Goal: Transaction & Acquisition: Purchase product/service

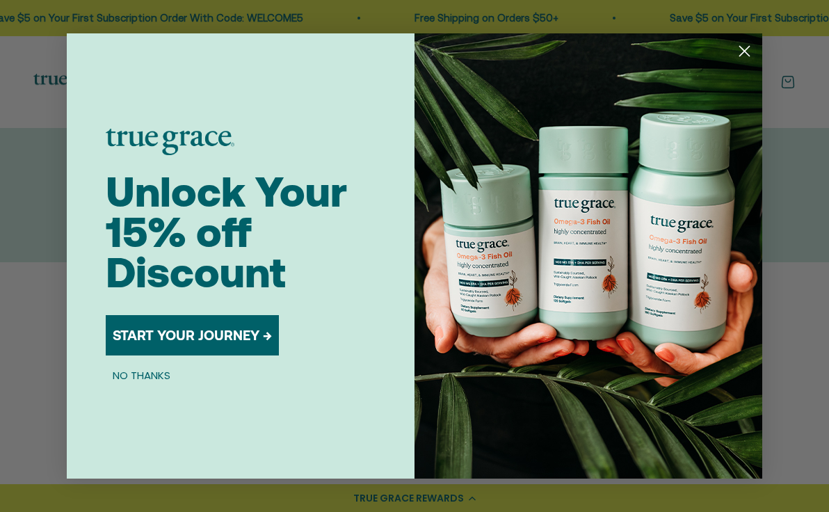
scroll to position [144, 0]
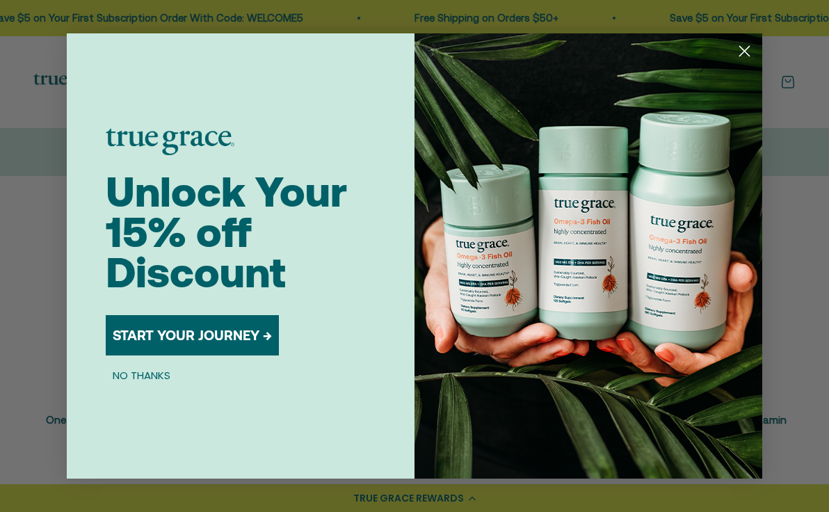
click at [745, 49] on circle "Close dialog" at bounding box center [744, 51] width 23 height 23
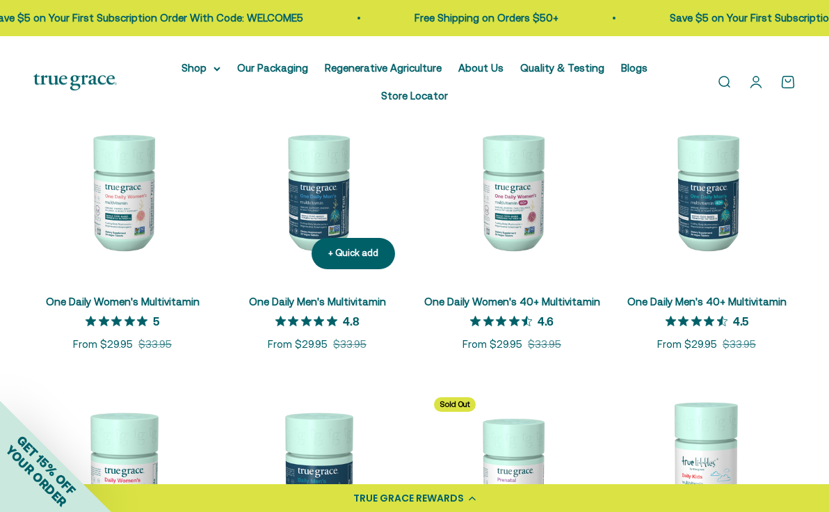
scroll to position [274, 0]
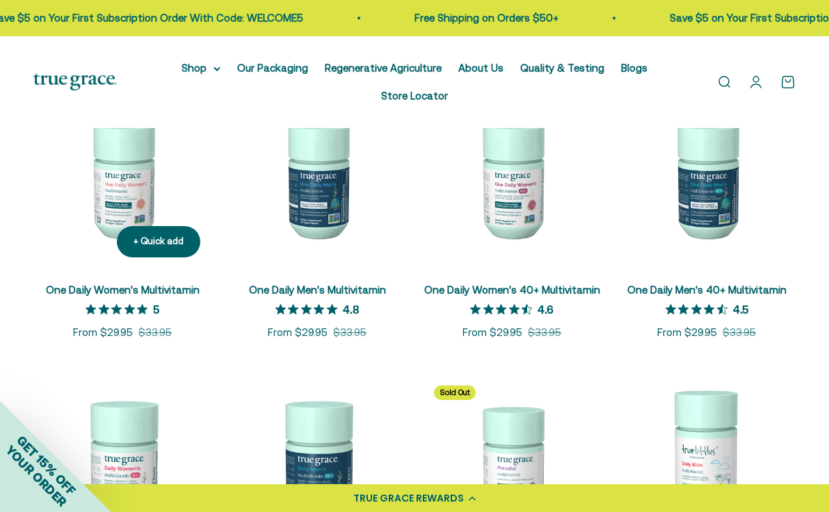
click at [119, 195] on img at bounding box center [122, 179] width 178 height 178
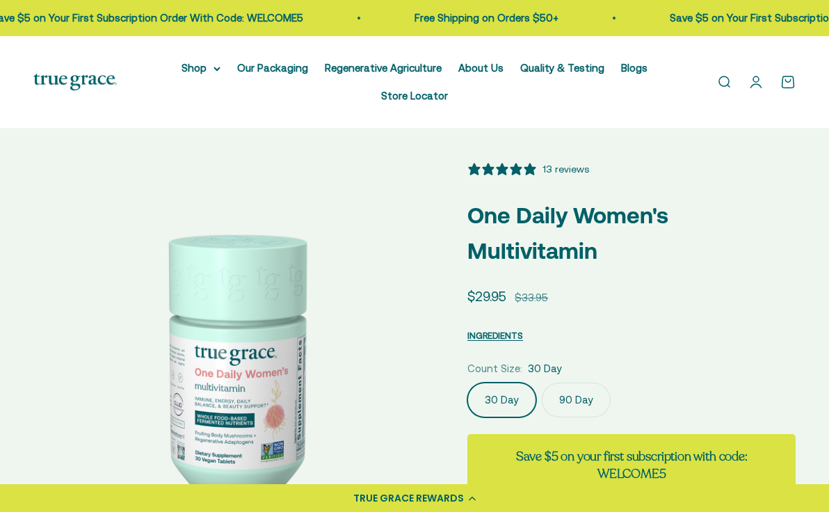
select select "3"
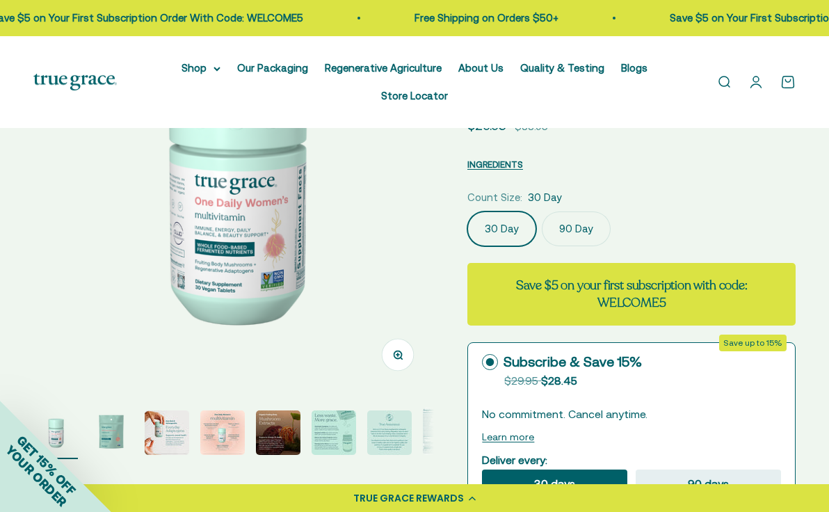
scroll to position [172, 0]
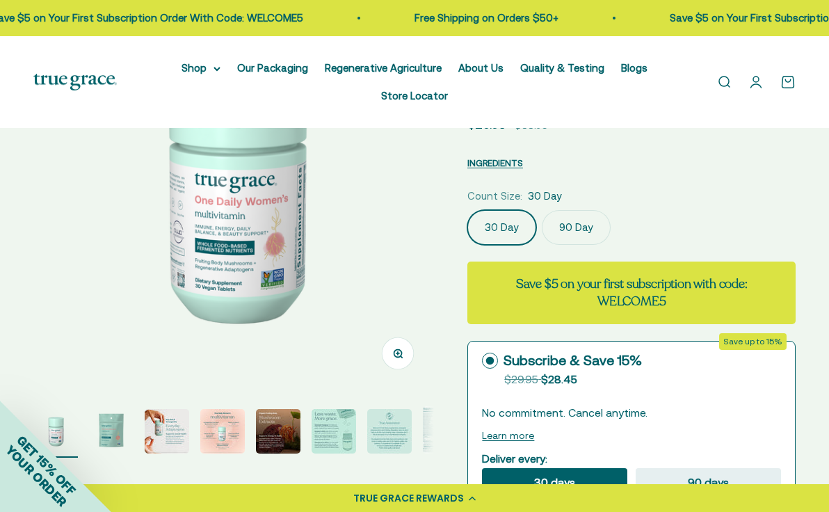
click at [107, 430] on div "GET 15% OFF YOUR ORDER" at bounding box center [55, 456] width 111 height 111
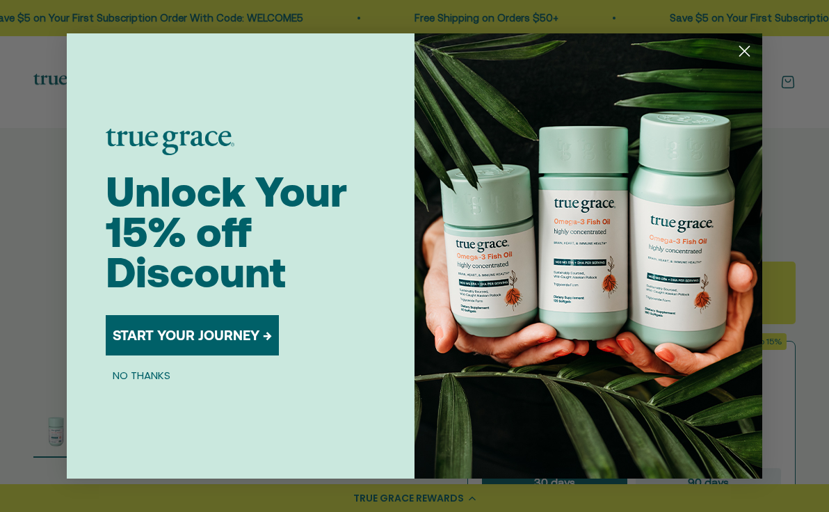
click at [745, 56] on circle "Close dialog" at bounding box center [744, 51] width 23 height 23
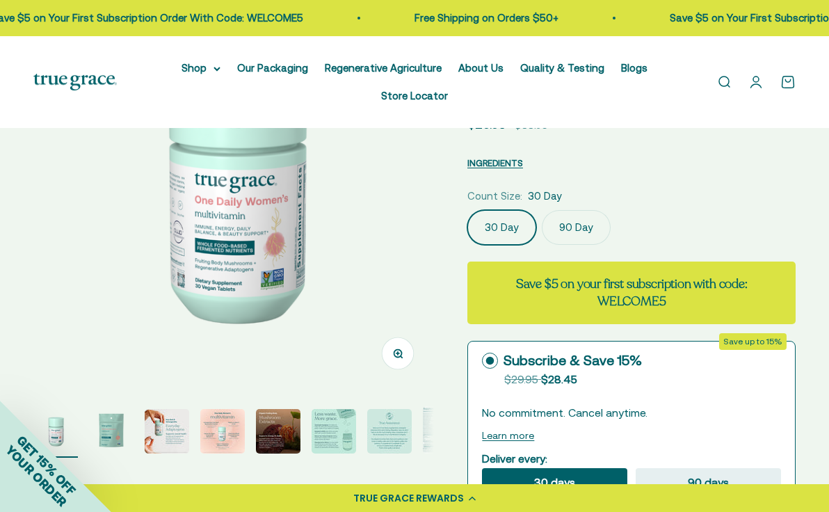
click at [216, 429] on img "Go to item 4" at bounding box center [222, 431] width 45 height 45
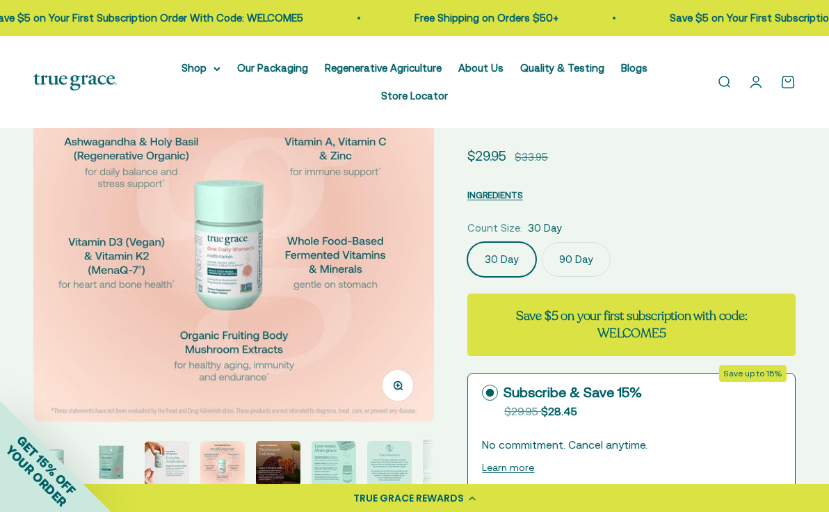
scroll to position [139, 0]
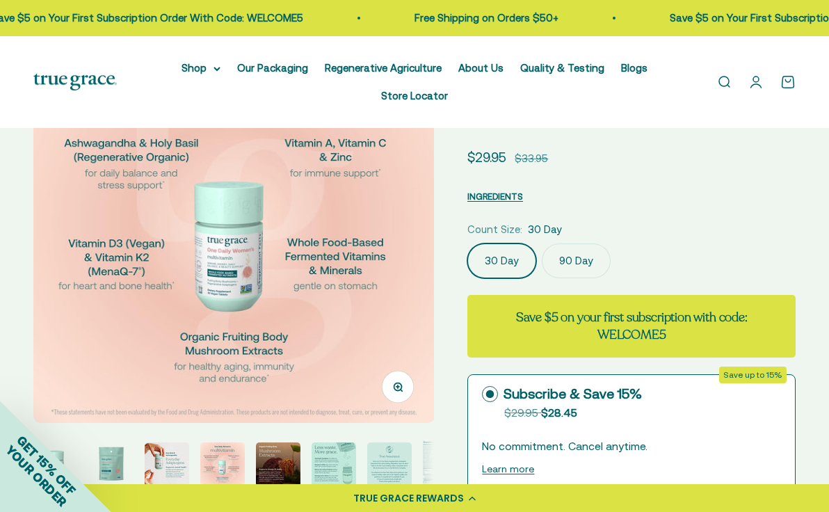
click at [223, 452] on img "Go to item 4" at bounding box center [222, 464] width 45 height 45
click at [176, 453] on img "Go to item 3" at bounding box center [167, 464] width 45 height 45
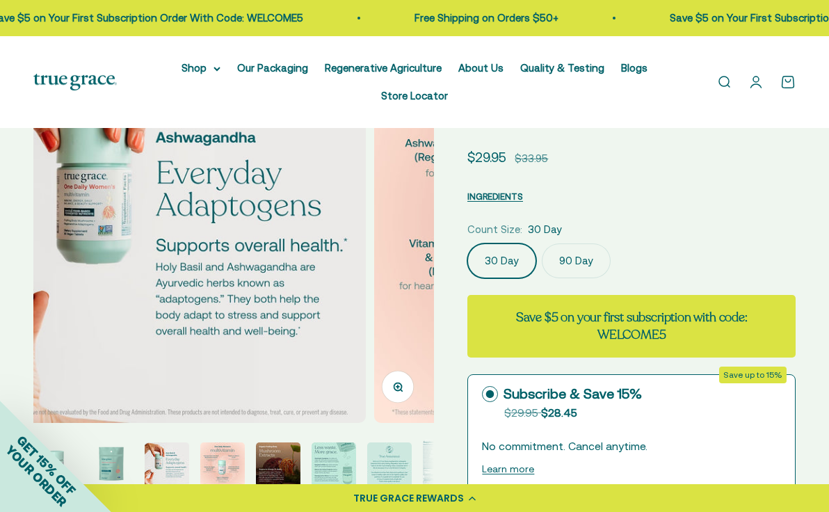
scroll to position [0, 818]
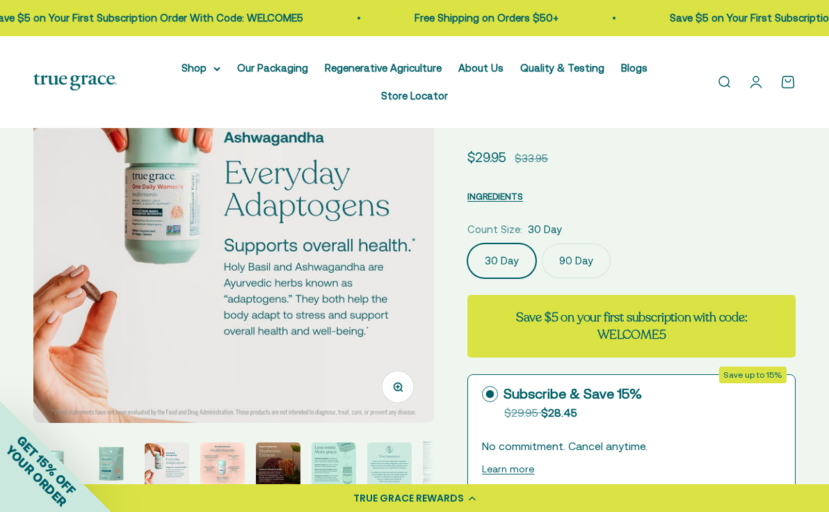
click at [285, 457] on img "Go to item 5" at bounding box center [278, 464] width 45 height 45
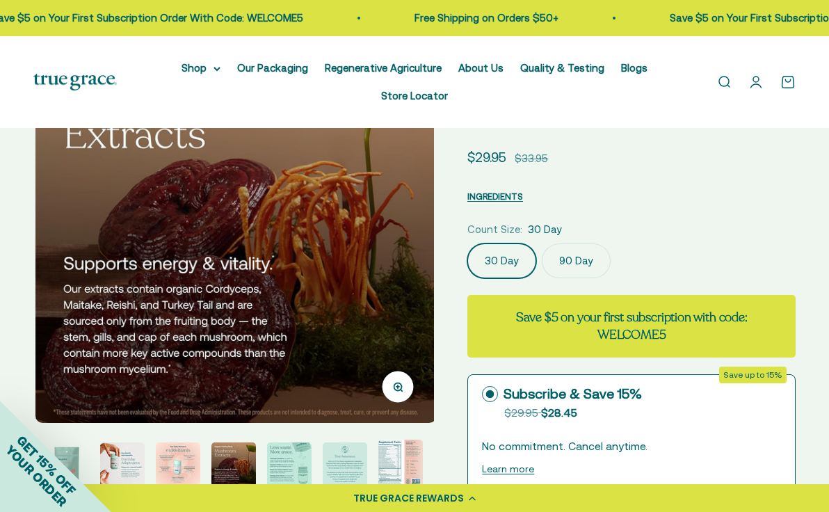
scroll to position [0, 1637]
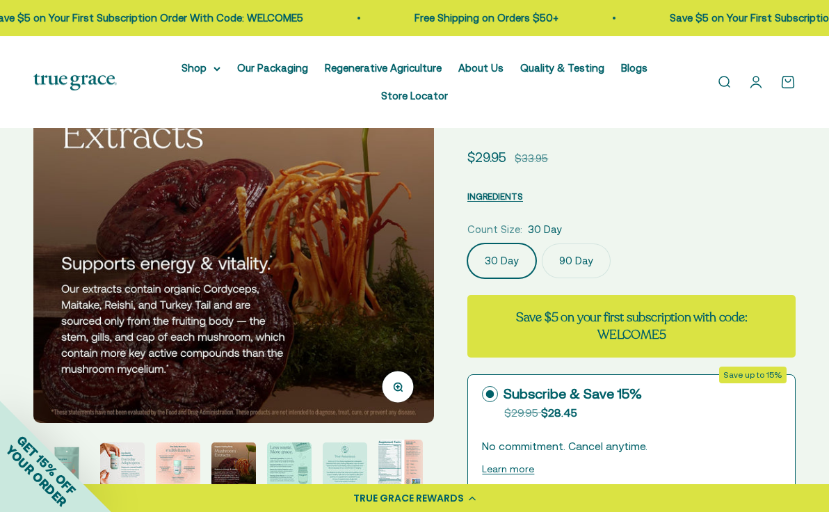
click at [296, 459] on img "Go to item 6" at bounding box center [289, 464] width 45 height 45
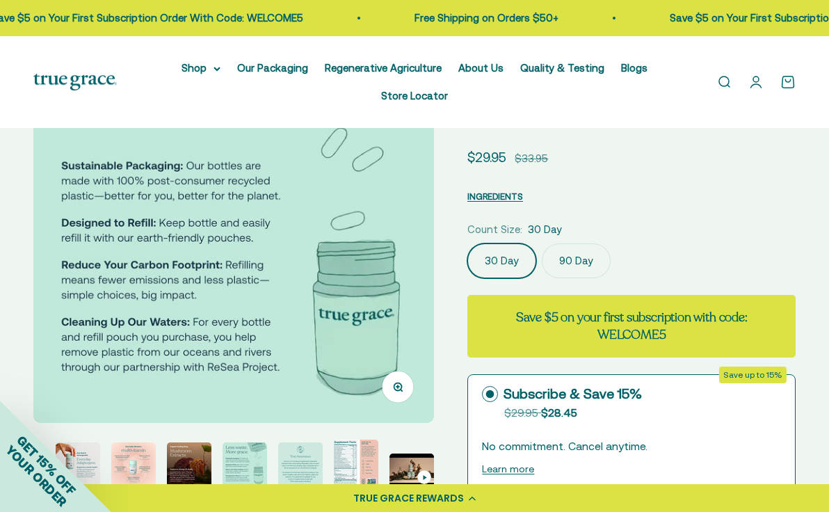
click at [300, 462] on img "Go to item 7" at bounding box center [300, 464] width 45 height 45
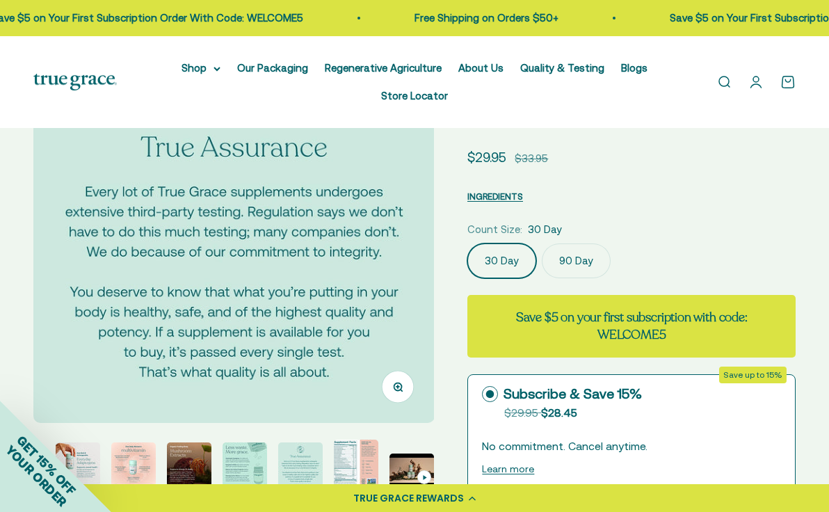
click at [353, 462] on img "Go to item 8" at bounding box center [356, 462] width 45 height 47
